Goal: Task Accomplishment & Management: Manage account settings

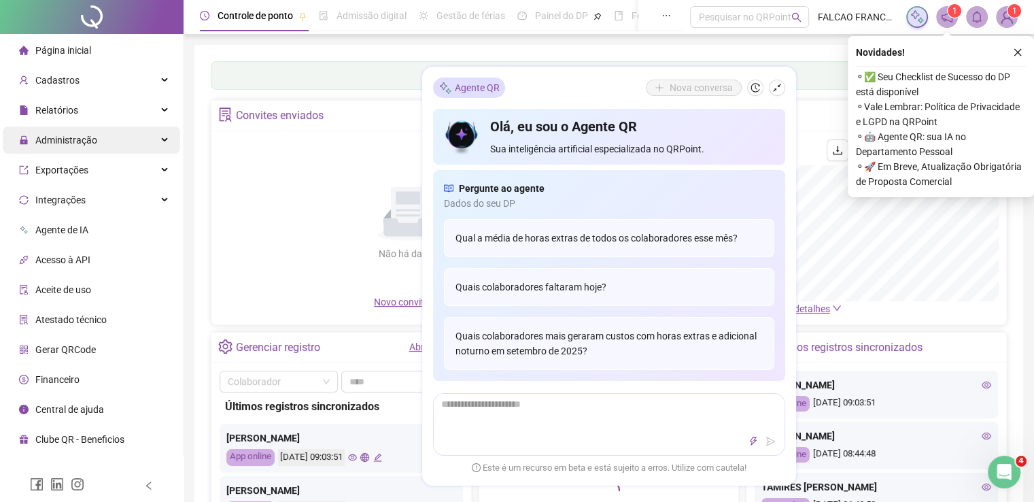
click at [68, 145] on span "Administração" at bounding box center [66, 140] width 62 height 11
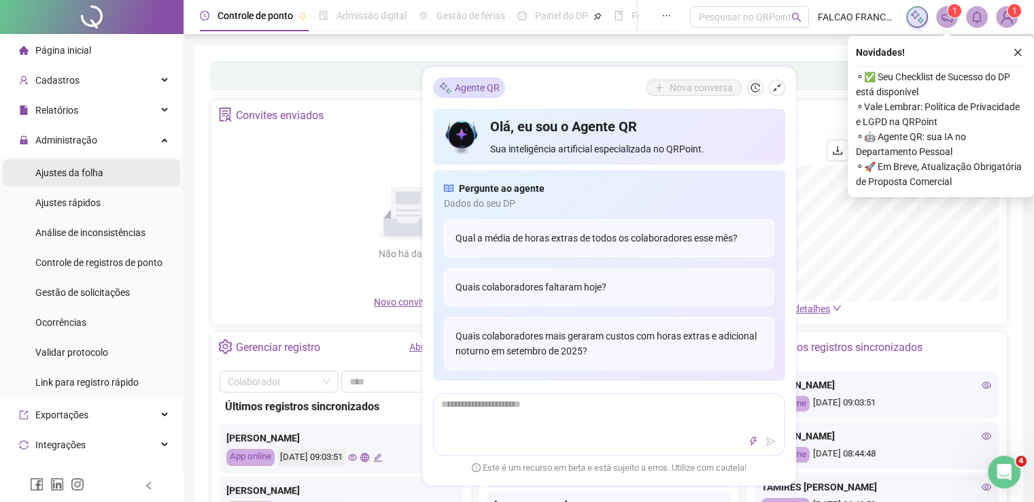
click at [72, 175] on span "Ajustes da folha" at bounding box center [69, 172] width 68 height 11
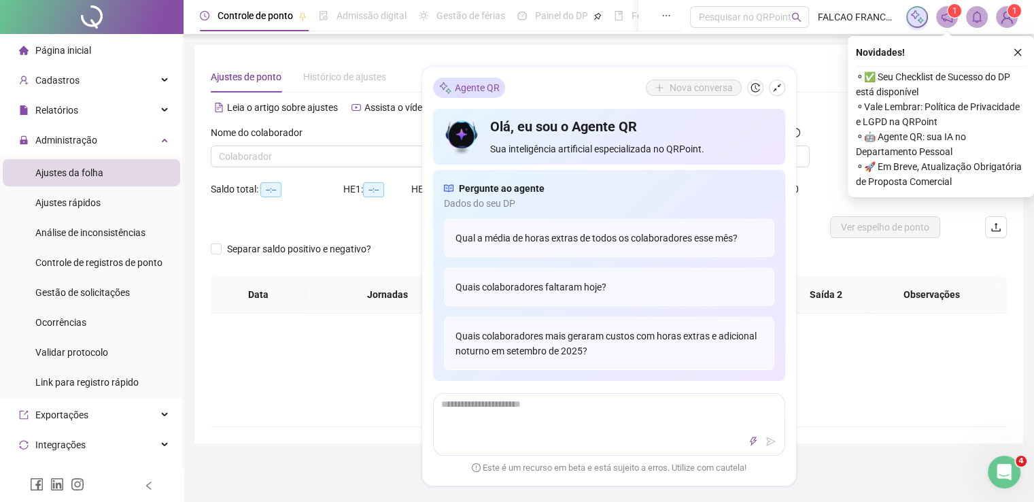
type input "**********"
click at [69, 136] on span "Administração" at bounding box center [66, 140] width 62 height 11
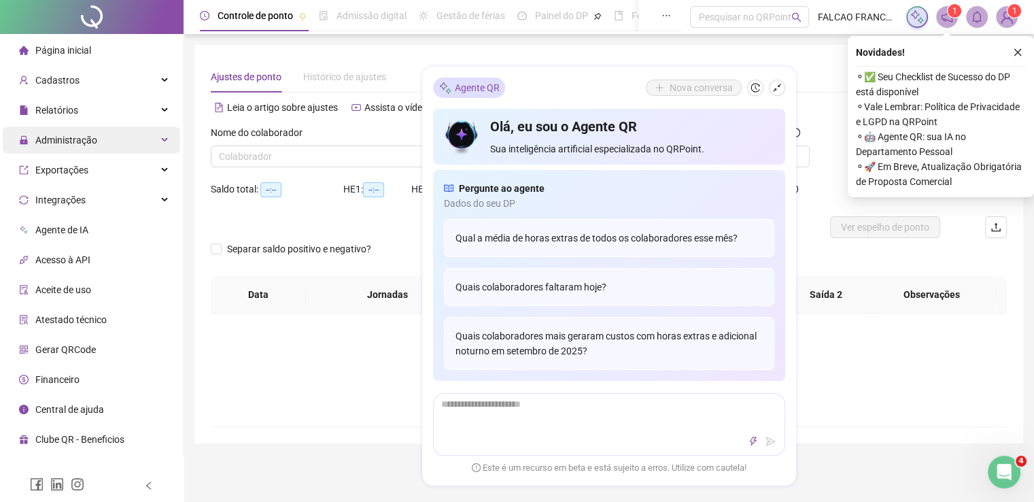
click at [63, 138] on span "Administração" at bounding box center [66, 140] width 62 height 11
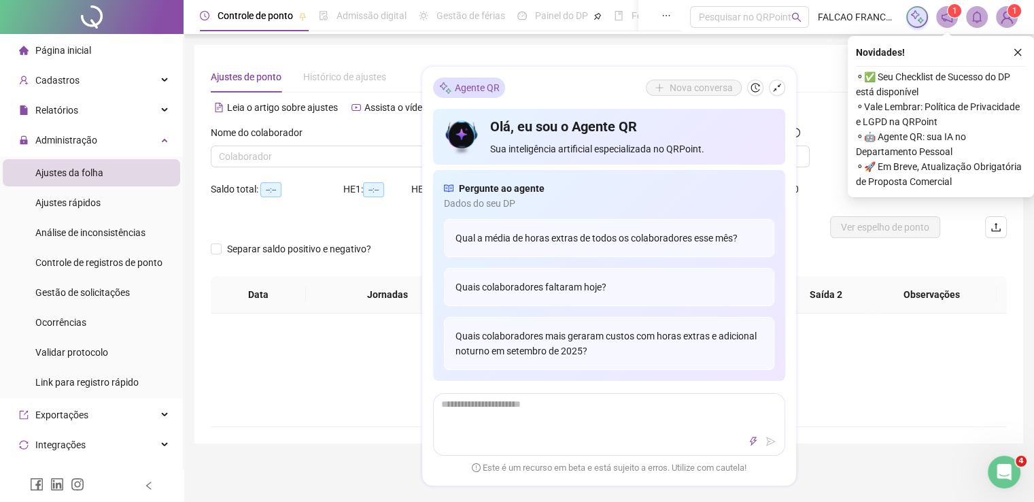
click at [63, 171] on span "Ajustes da folha" at bounding box center [69, 172] width 68 height 11
click at [777, 86] on icon "shrink" at bounding box center [777, 88] width 8 height 8
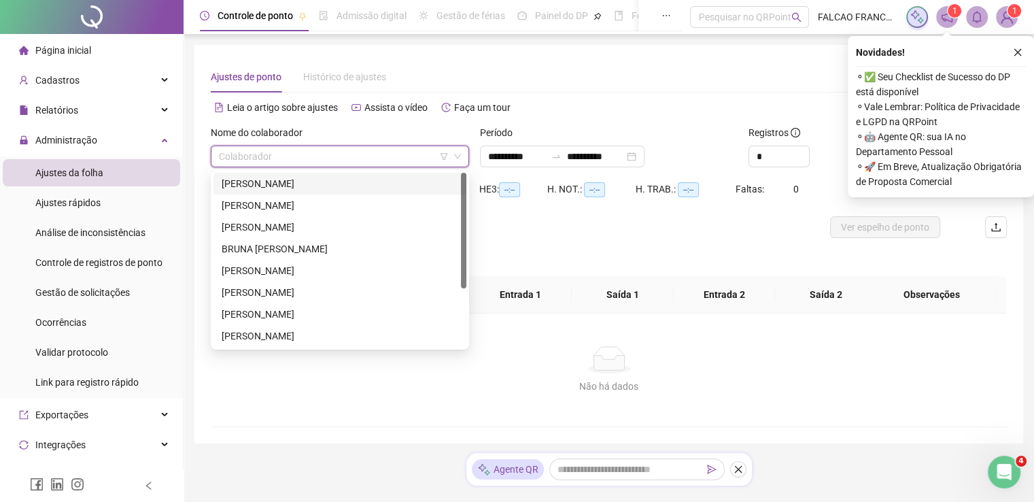
click at [402, 163] on input "search" at bounding box center [334, 156] width 230 height 20
click at [342, 190] on div "[PERSON_NAME]" at bounding box center [340, 183] width 236 height 15
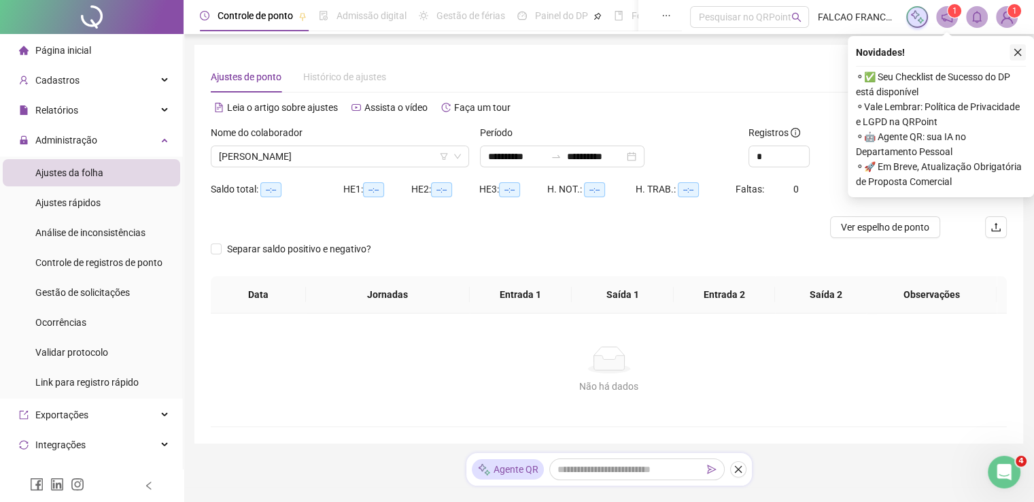
click at [1016, 52] on icon "close" at bounding box center [1018, 53] width 10 height 10
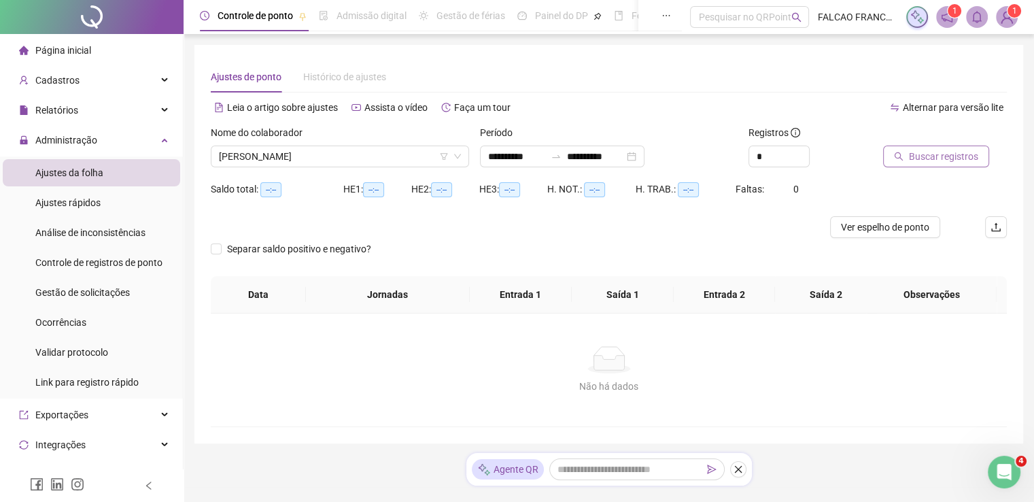
click at [932, 156] on span "Buscar registros" at bounding box center [943, 156] width 69 height 15
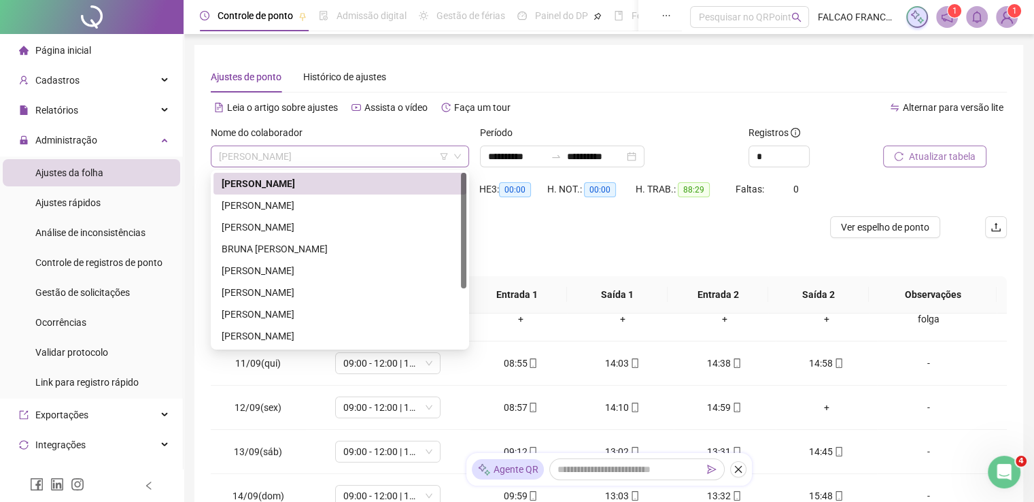
click at [342, 161] on span "[PERSON_NAME]" at bounding box center [340, 156] width 242 height 20
click at [315, 207] on div "[PERSON_NAME]" at bounding box center [340, 205] width 236 height 15
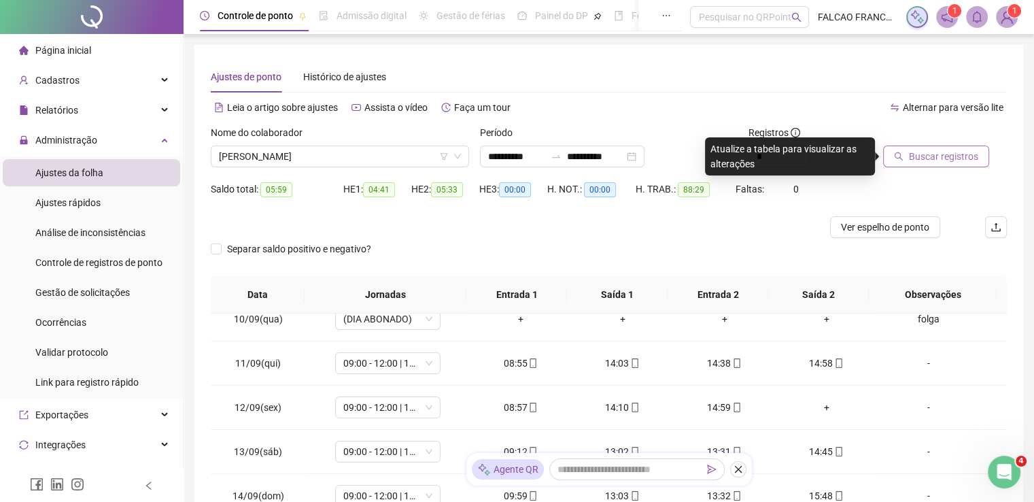
click at [938, 161] on span "Buscar registros" at bounding box center [943, 156] width 69 height 15
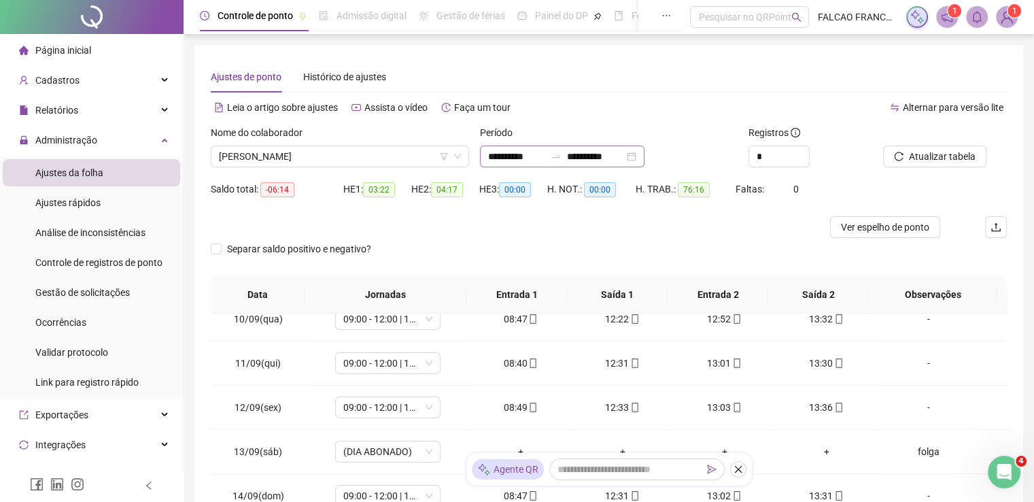
click at [644, 157] on div "**********" at bounding box center [562, 156] width 164 height 22
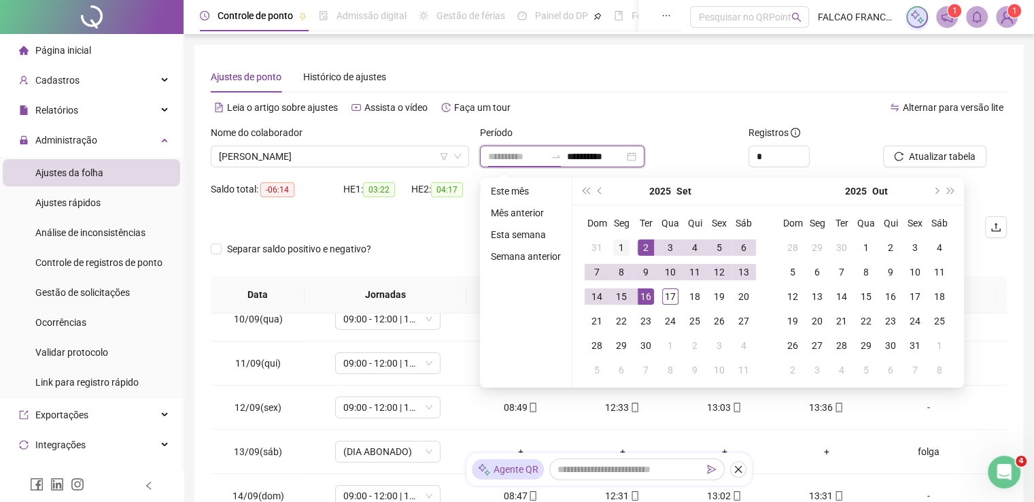
type input "**********"
click at [626, 240] on div "1" at bounding box center [621, 247] width 16 height 16
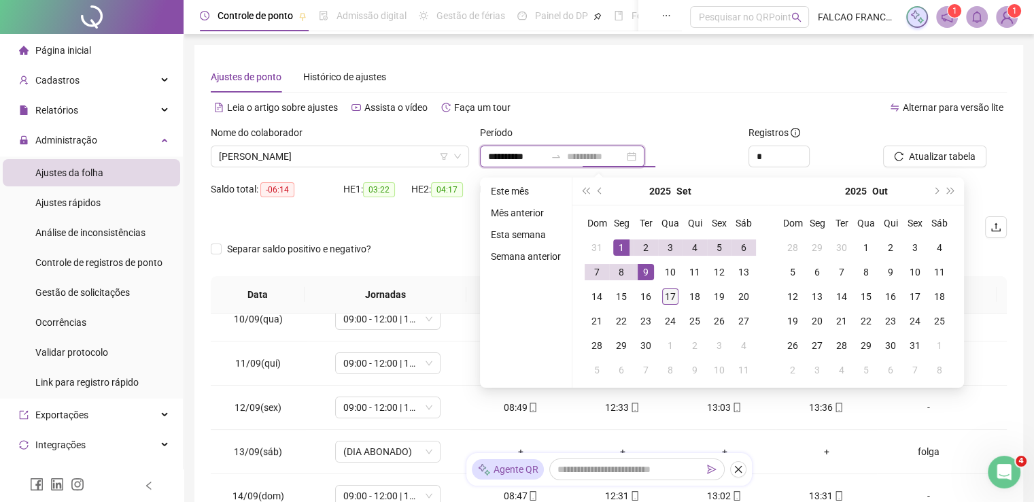
type input "**********"
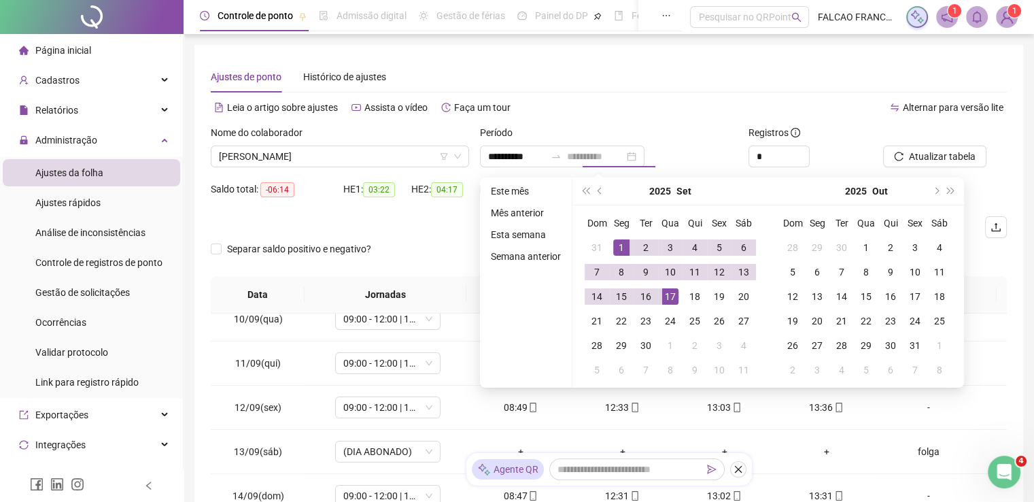
click at [669, 292] on div "17" at bounding box center [670, 296] width 16 height 16
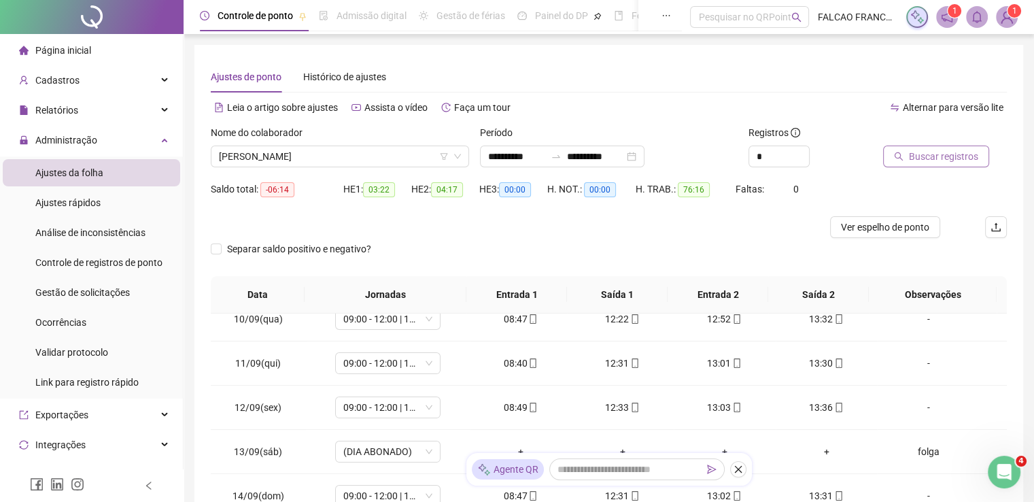
click at [921, 156] on span "Buscar registros" at bounding box center [943, 156] width 69 height 15
click at [400, 158] on span "[PERSON_NAME]" at bounding box center [340, 156] width 242 height 20
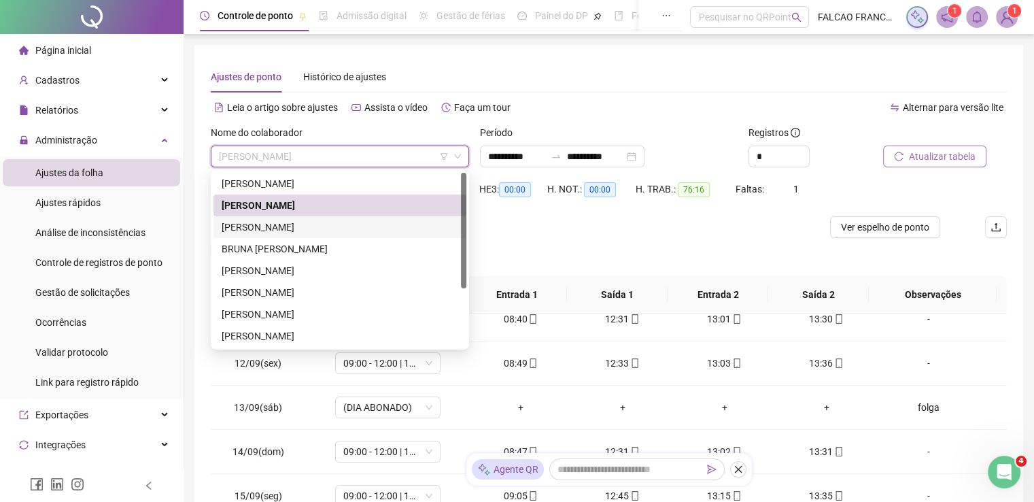
click at [313, 227] on div "[PERSON_NAME]" at bounding box center [340, 226] width 236 height 15
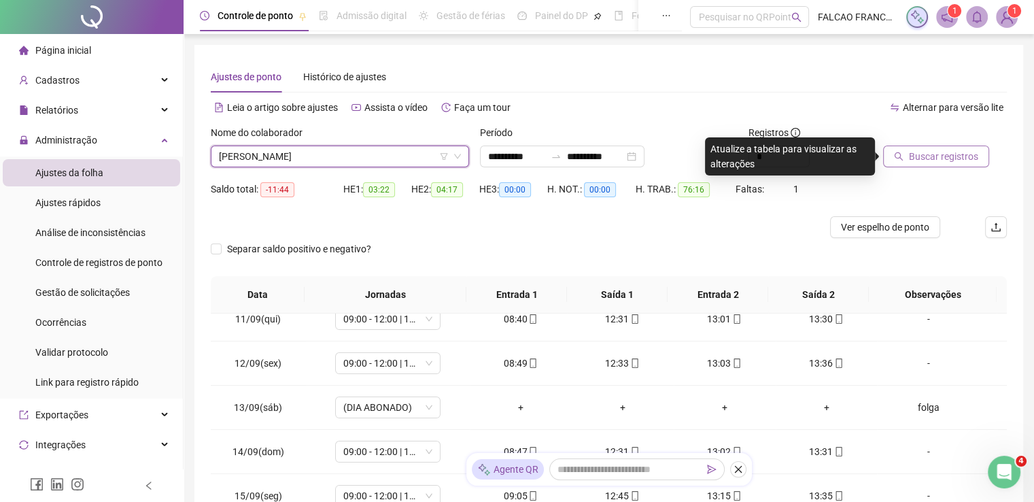
click at [951, 159] on span "Buscar registros" at bounding box center [943, 156] width 69 height 15
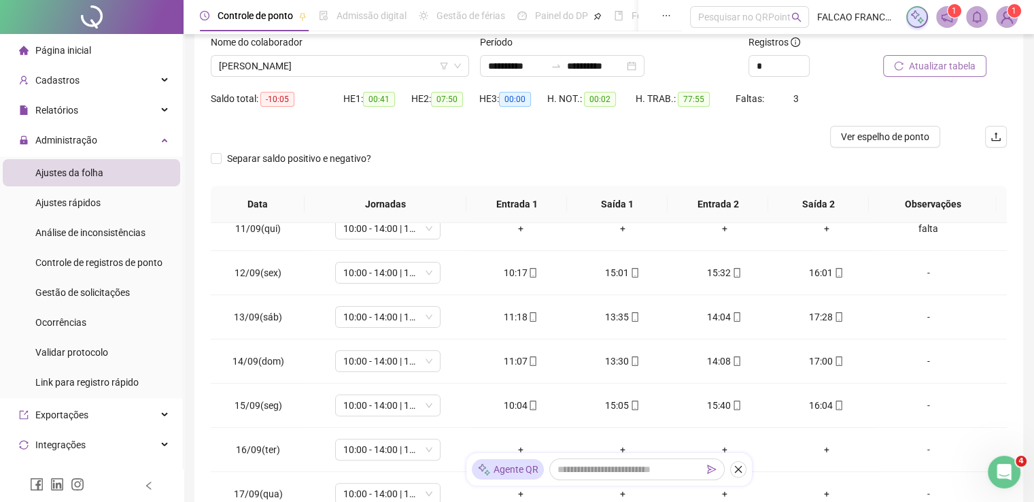
scroll to position [209, 0]
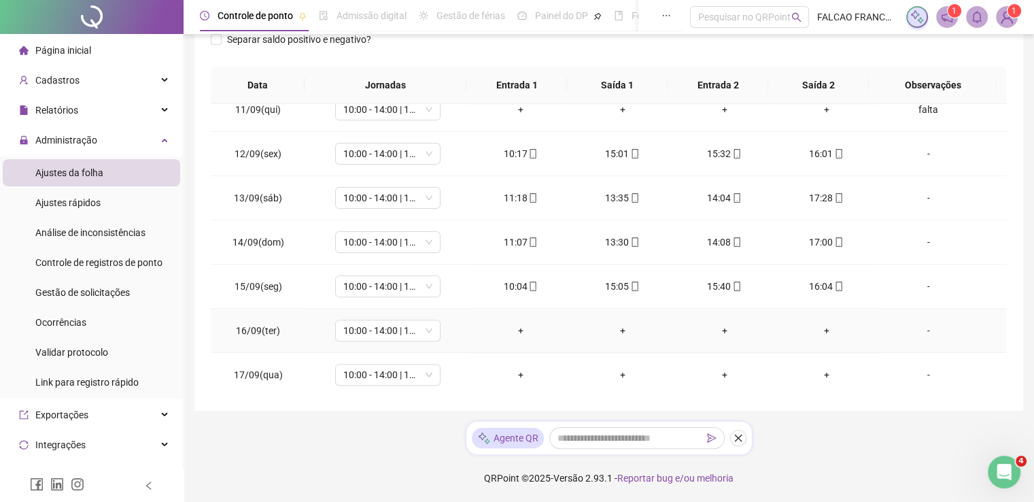
click at [922, 330] on div "-" at bounding box center [927, 330] width 80 height 15
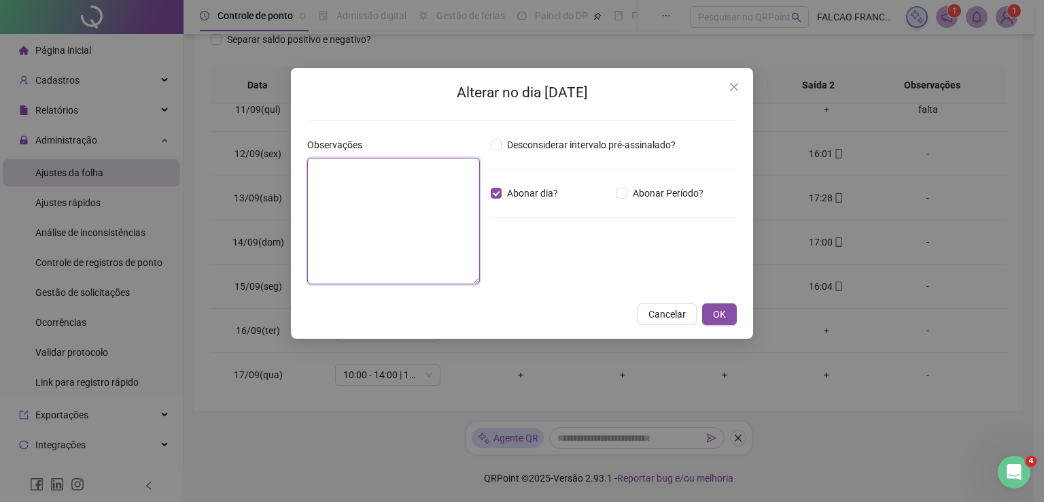
click at [425, 196] on textarea at bounding box center [393, 221] width 173 height 126
type textarea "*****"
click at [715, 311] on span "OK" at bounding box center [719, 313] width 13 height 15
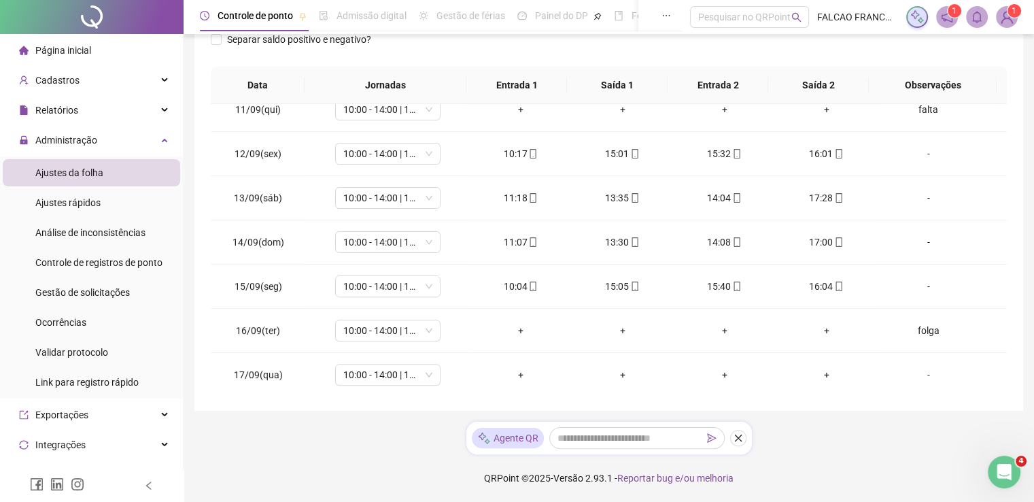
click at [1033, 68] on div "**********" at bounding box center [608, 146] width 850 height 711
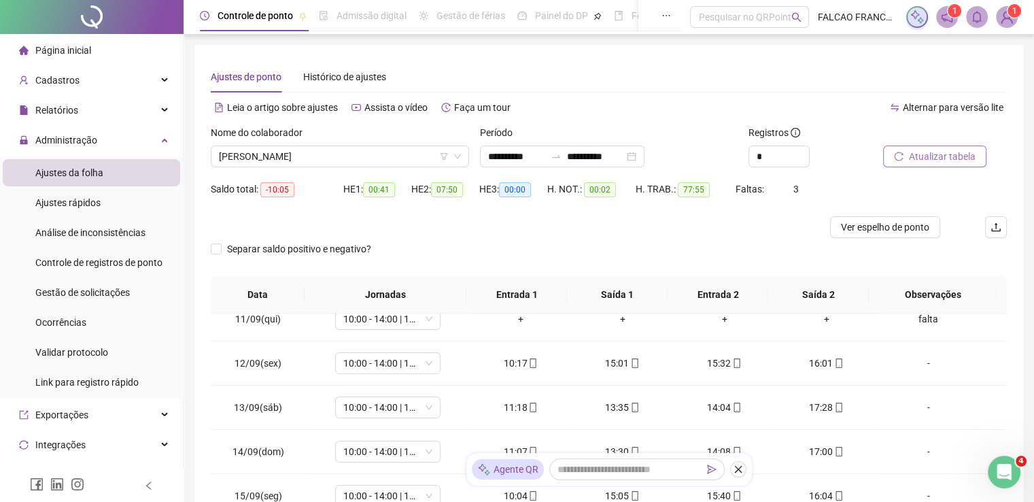
click at [949, 158] on span "Atualizar tabela" at bounding box center [942, 156] width 67 height 15
click at [317, 147] on span "[PERSON_NAME]" at bounding box center [340, 156] width 242 height 20
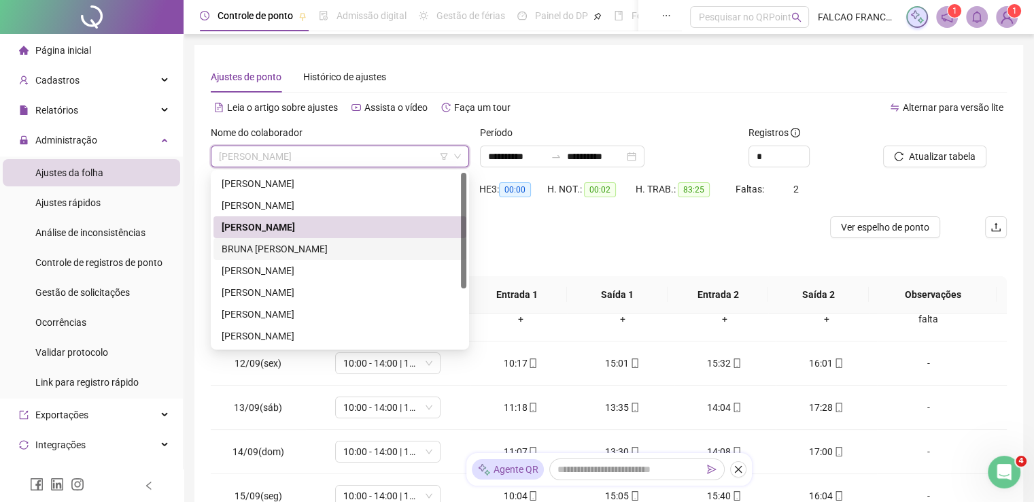
click at [284, 250] on div "BRUNA [PERSON_NAME]" at bounding box center [340, 248] width 236 height 15
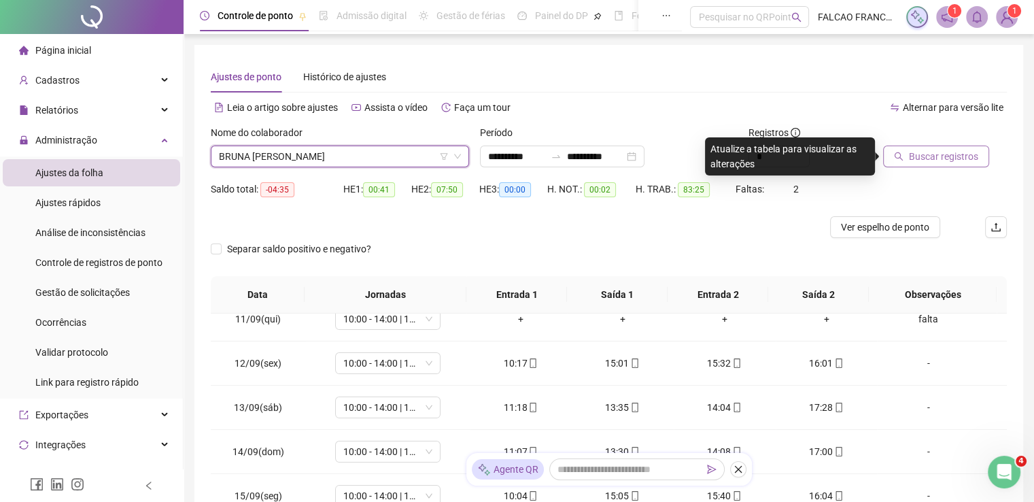
click at [951, 161] on span "Buscar registros" at bounding box center [943, 156] width 69 height 15
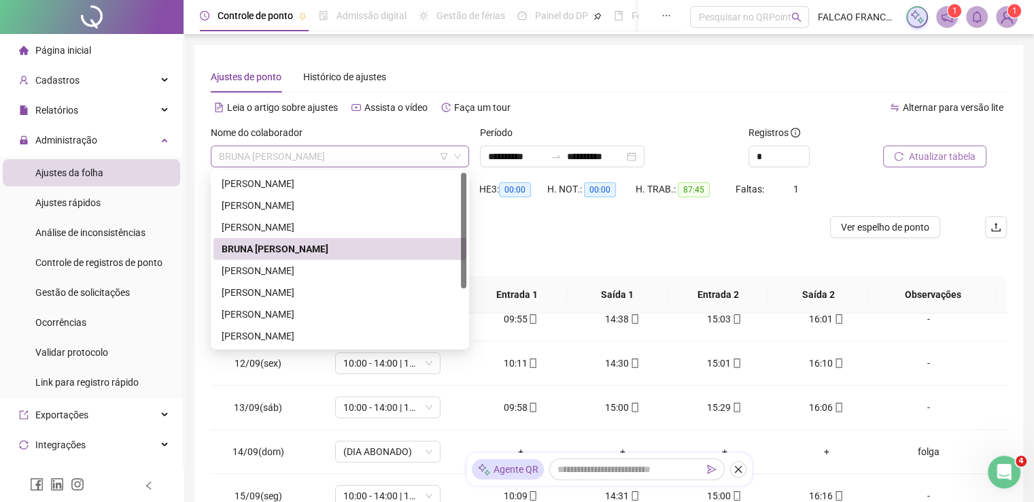
click at [403, 154] on span "BRUNA [PERSON_NAME]" at bounding box center [340, 156] width 242 height 20
click at [330, 270] on div "[PERSON_NAME]" at bounding box center [340, 270] width 236 height 15
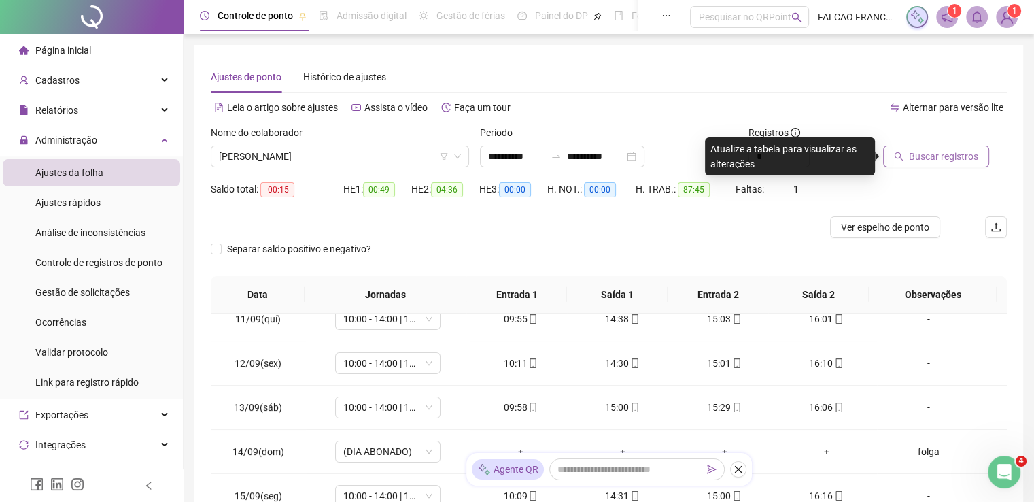
click at [917, 153] on span "Buscar registros" at bounding box center [943, 156] width 69 height 15
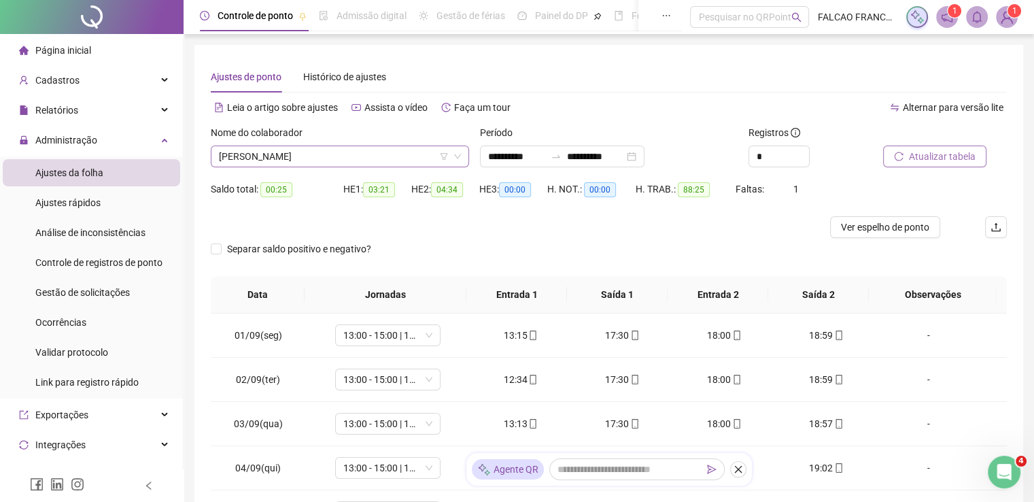
click at [323, 150] on span "[PERSON_NAME]" at bounding box center [340, 156] width 242 height 20
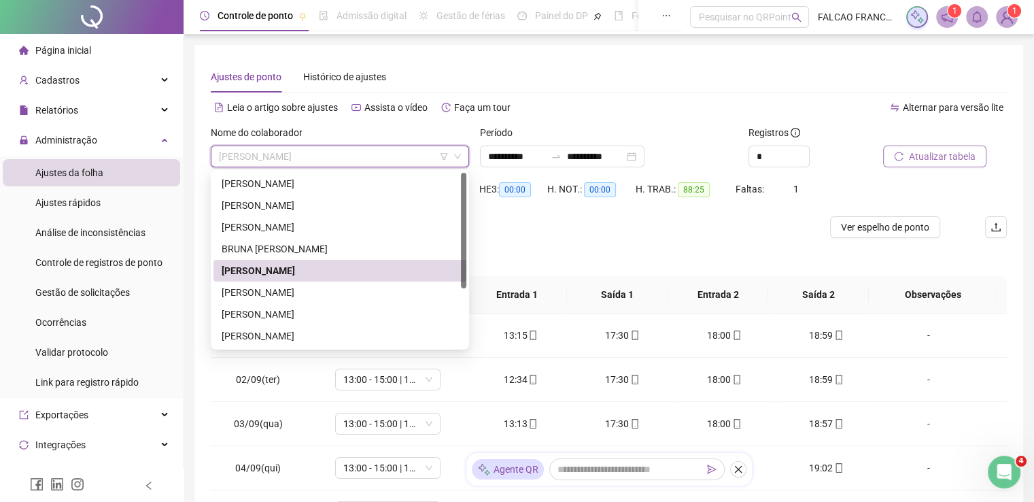
click at [302, 292] on div "[PERSON_NAME]" at bounding box center [340, 292] width 236 height 15
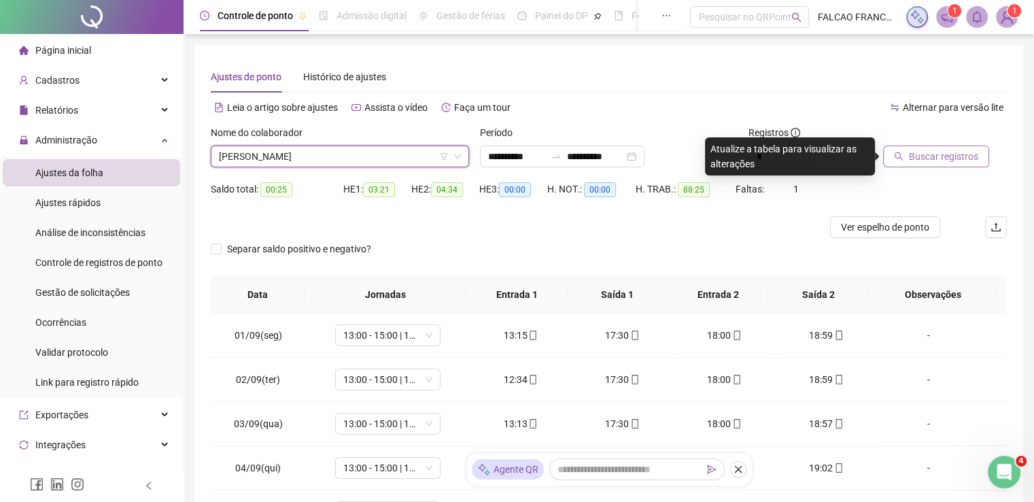
click at [969, 158] on span "Buscar registros" at bounding box center [943, 156] width 69 height 15
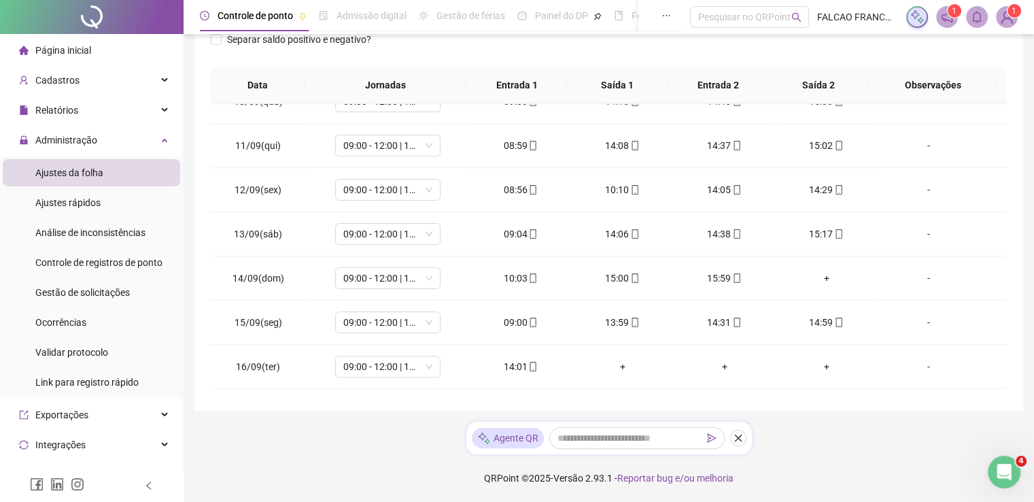
scroll to position [458, 0]
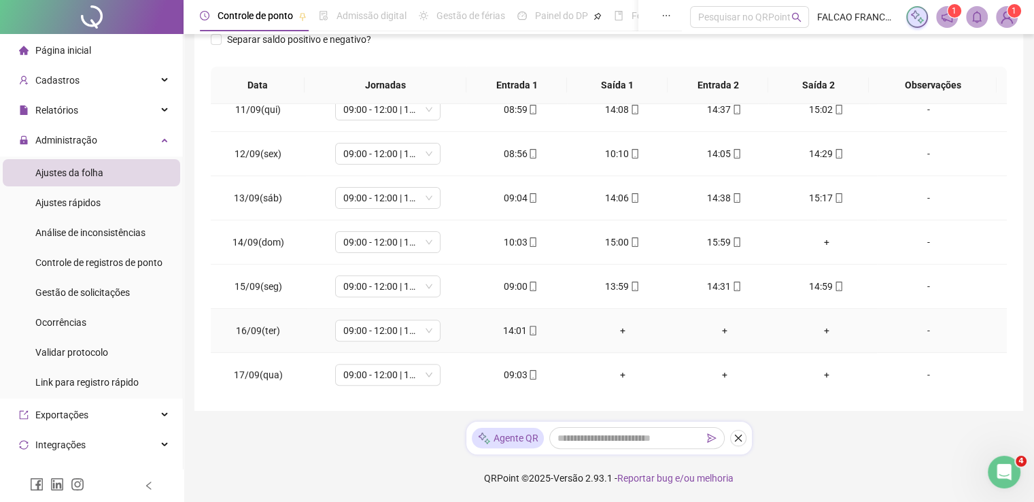
click at [516, 330] on div "14:01" at bounding box center [520, 330] width 80 height 15
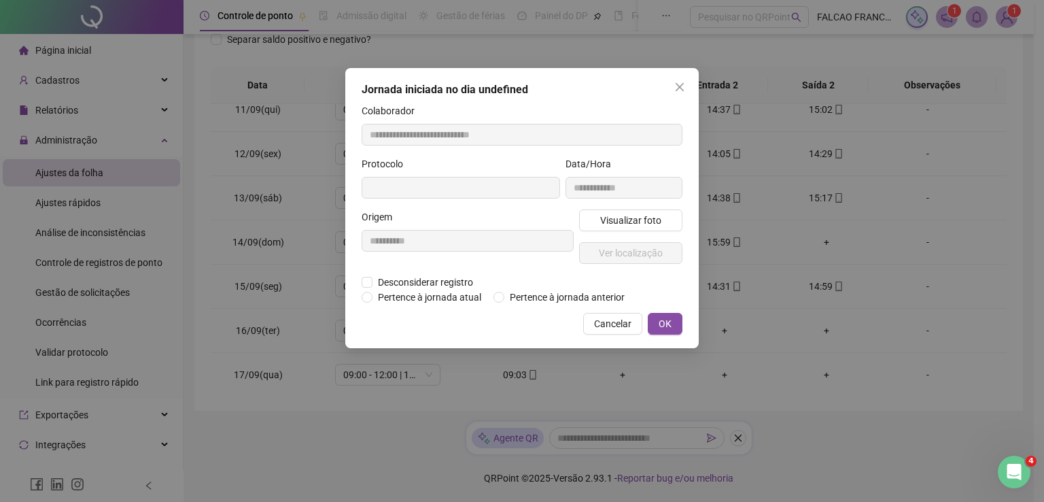
type input "**********"
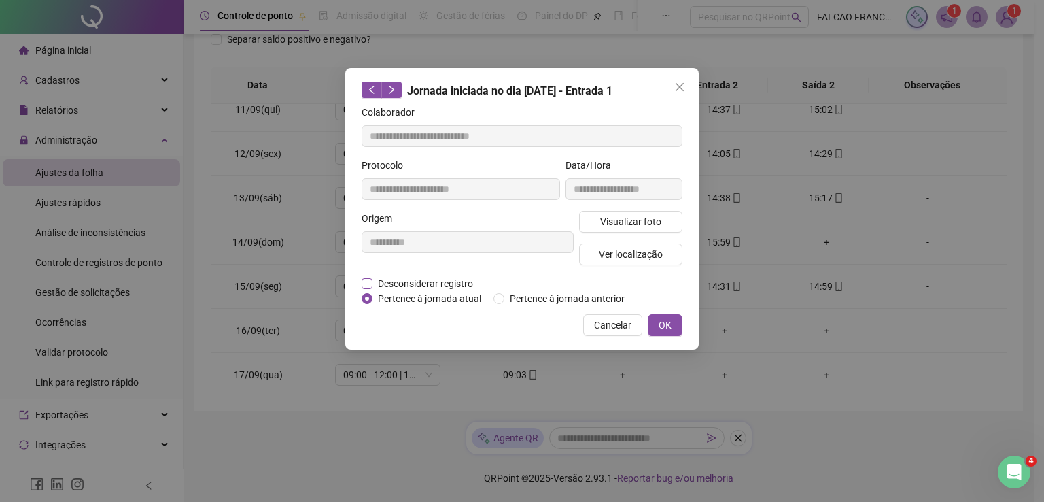
click at [402, 277] on span "Desconsiderar registro" at bounding box center [425, 283] width 106 height 15
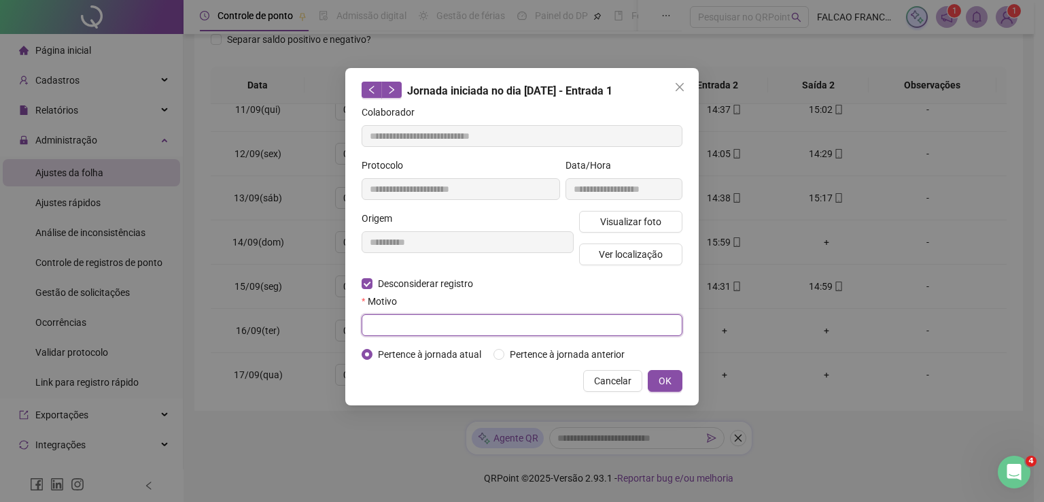
click at [395, 321] on input "text" at bounding box center [522, 325] width 321 height 22
type input "*****"
click at [663, 368] on div "**********" at bounding box center [521, 236] width 353 height 337
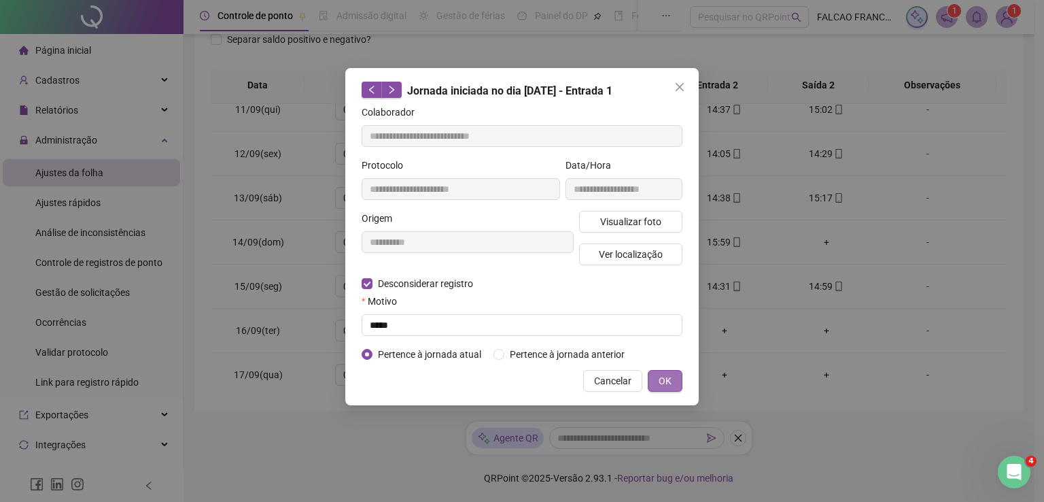
click at [658, 381] on button "OK" at bounding box center [665, 381] width 35 height 22
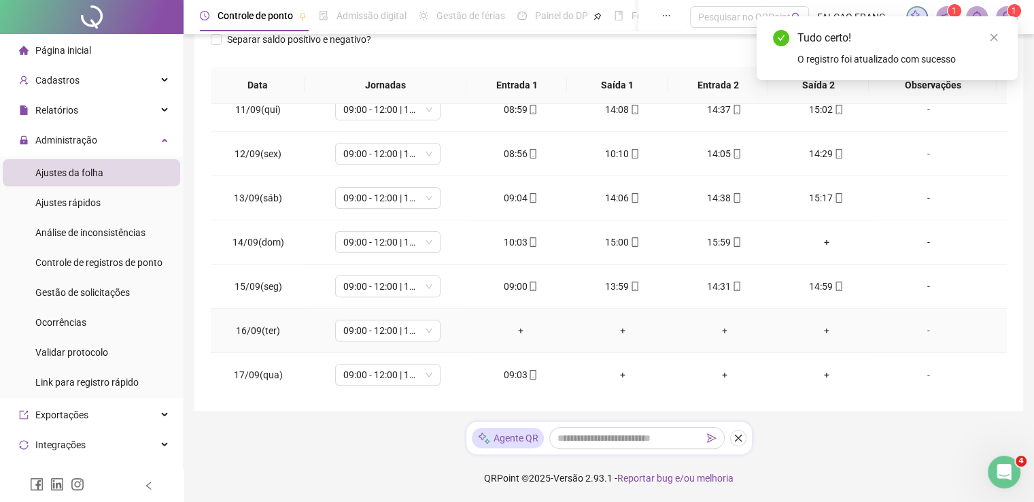
click at [926, 328] on div "-" at bounding box center [927, 330] width 80 height 15
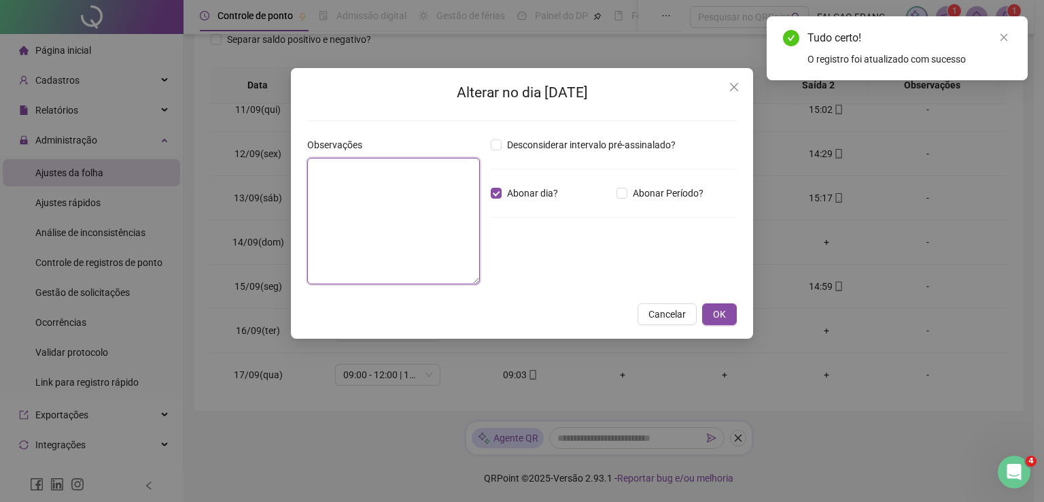
click at [432, 196] on textarea at bounding box center [393, 221] width 173 height 126
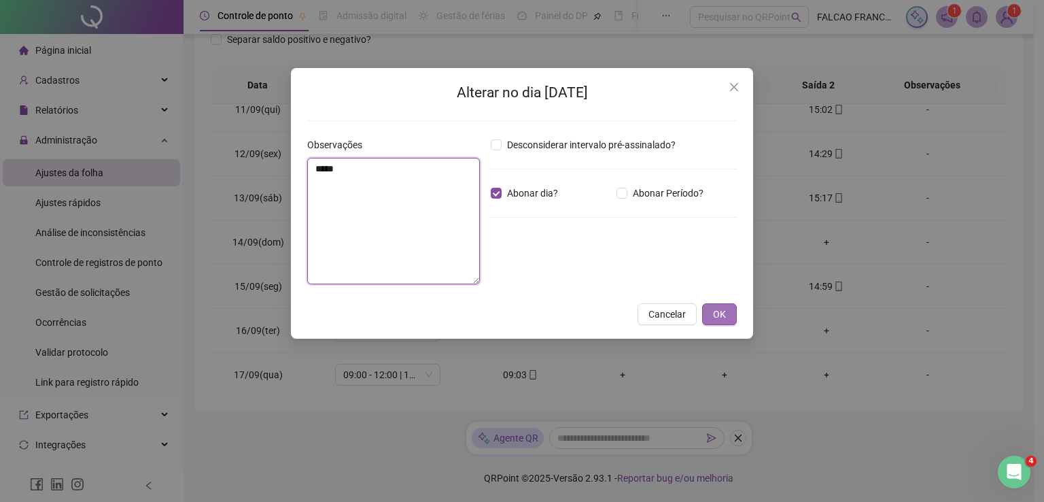
type textarea "*****"
click at [718, 308] on span "OK" at bounding box center [719, 313] width 13 height 15
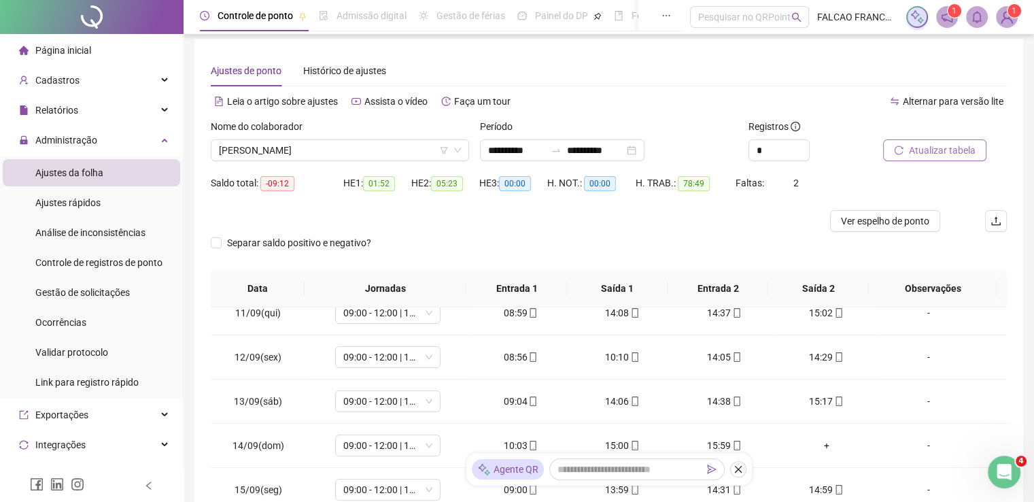
scroll to position [0, 0]
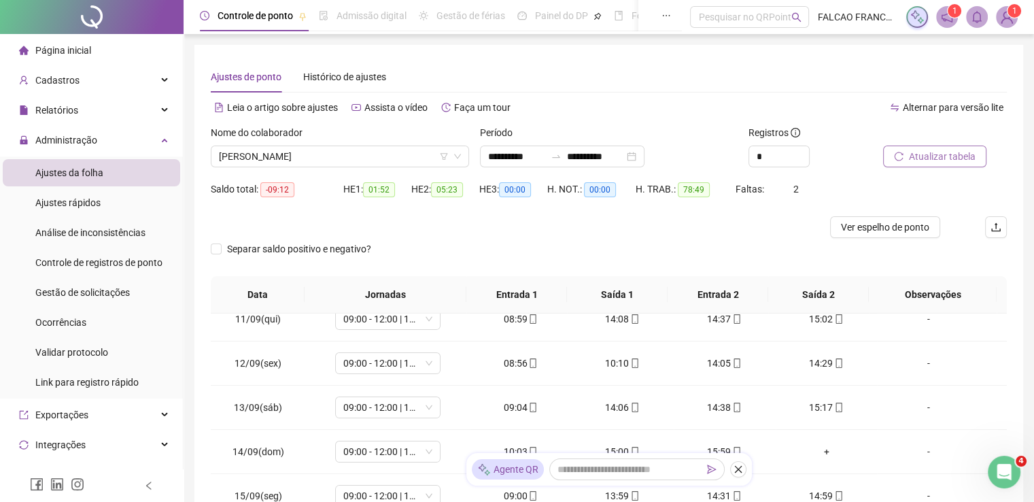
click at [937, 153] on span "Atualizar tabela" at bounding box center [942, 156] width 67 height 15
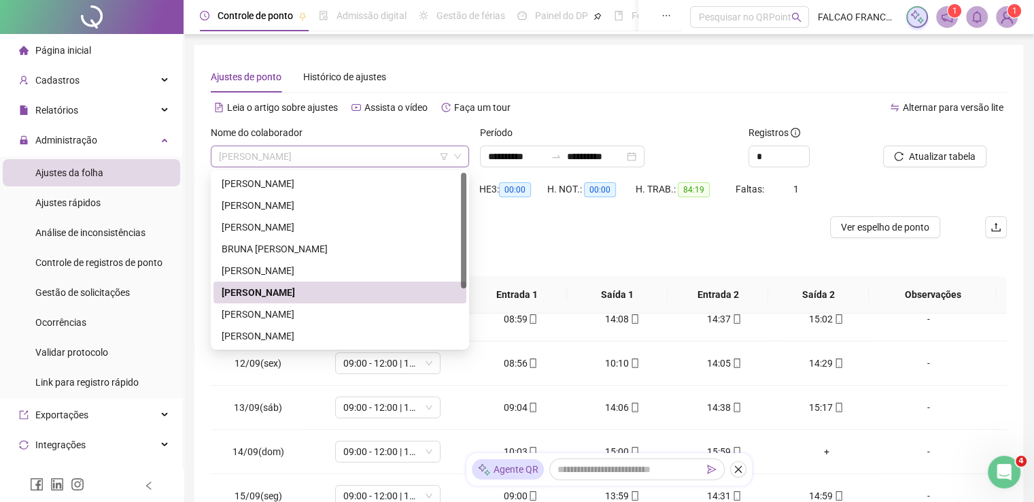
click at [306, 153] on span "[PERSON_NAME]" at bounding box center [340, 156] width 242 height 20
click at [249, 312] on div "[PERSON_NAME]" at bounding box center [340, 313] width 236 height 15
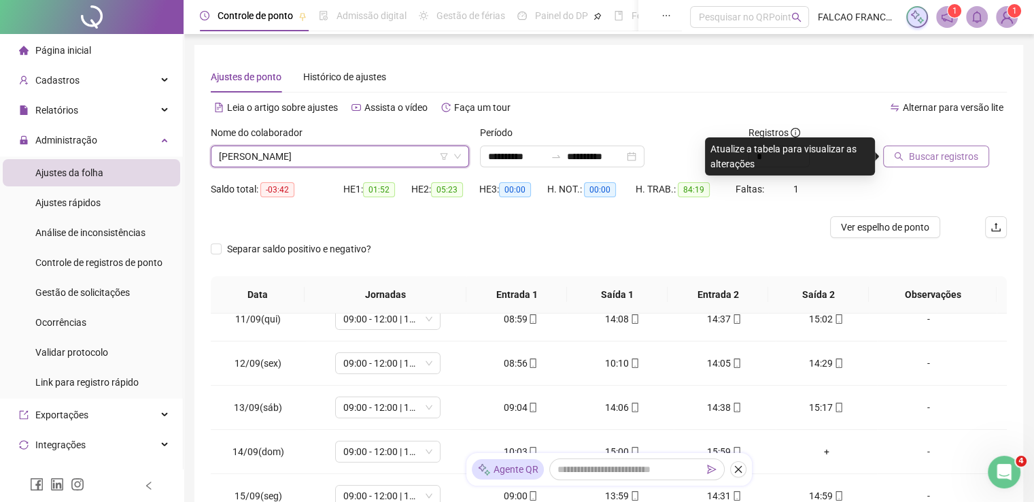
click at [950, 158] on span "Buscar registros" at bounding box center [943, 156] width 69 height 15
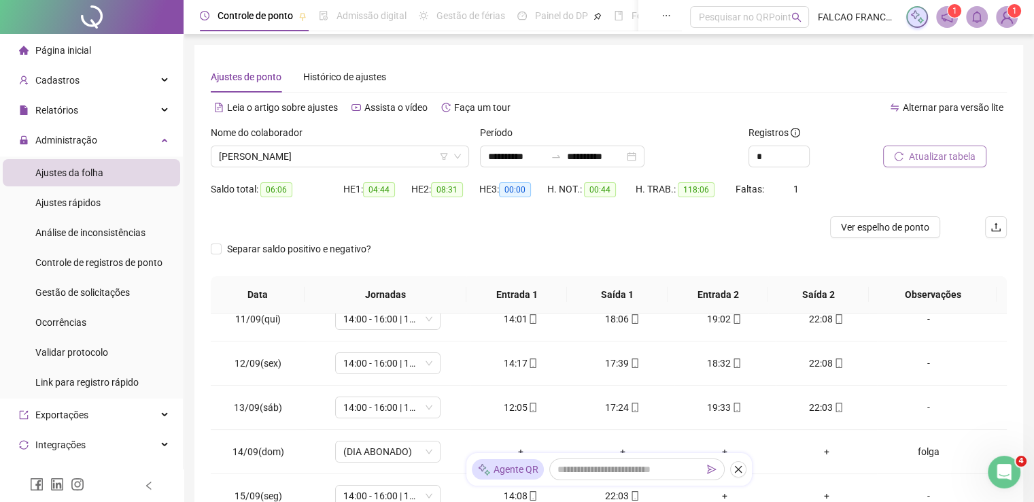
click at [949, 163] on span "Atualizar tabela" at bounding box center [942, 156] width 67 height 15
click at [945, 168] on div "Atualizar tabela" at bounding box center [944, 151] width 135 height 53
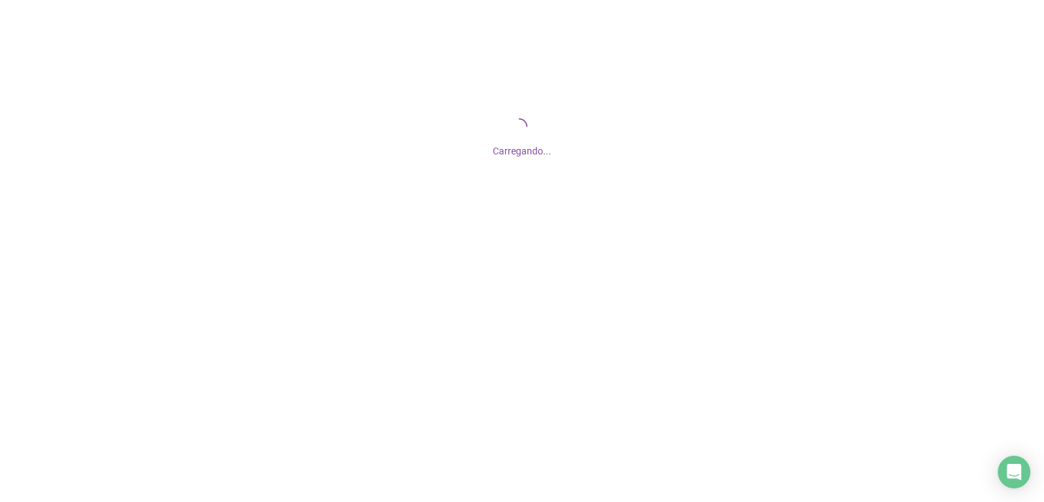
click at [1027, 236] on div "Carregando..." at bounding box center [522, 136] width 1044 height 272
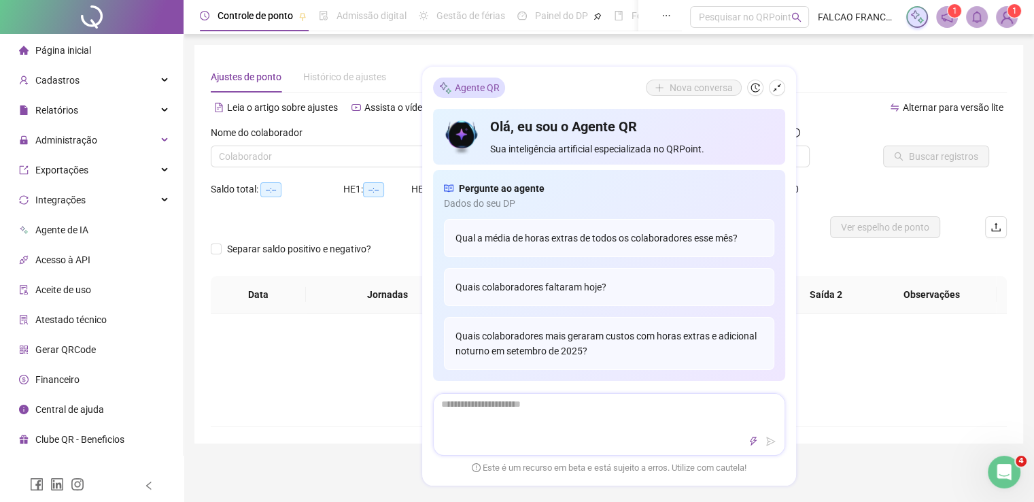
type input "**********"
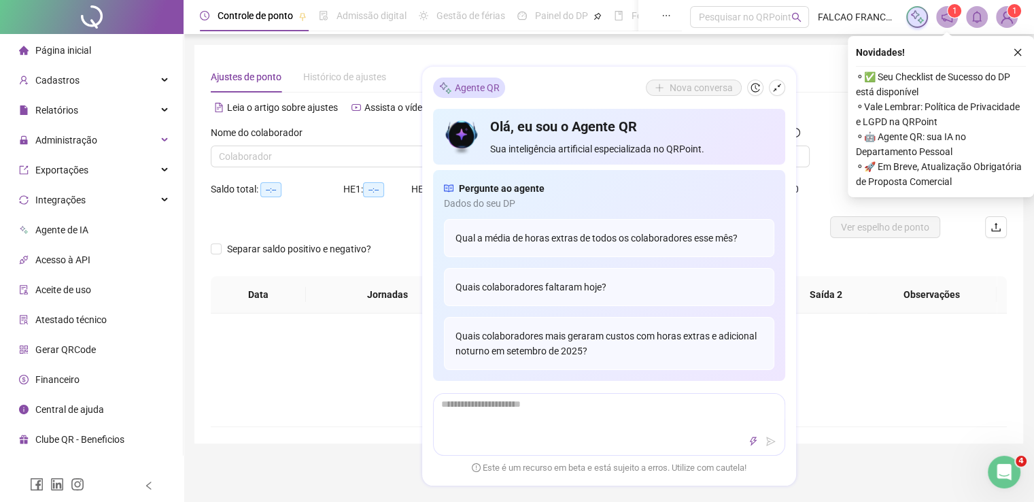
click at [1027, 236] on div "**********" at bounding box center [608, 460] width 850 height 920
